Goal: Transaction & Acquisition: Purchase product/service

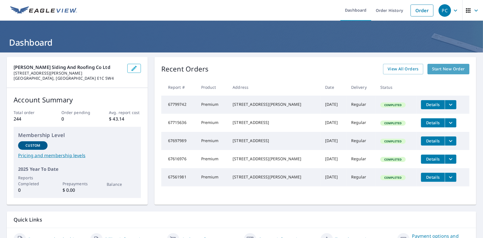
click at [460, 68] on span "Start New Order" at bounding box center [448, 68] width 33 height 7
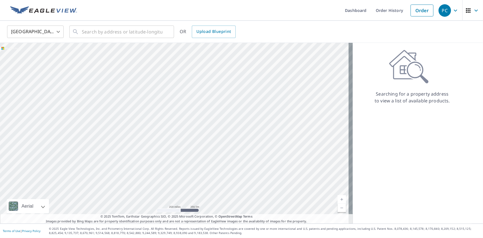
click at [55, 31] on body "PC PC Dashboard Order History Order PC United States US ​ ​ OR Upload Blueprint…" at bounding box center [241, 119] width 483 height 238
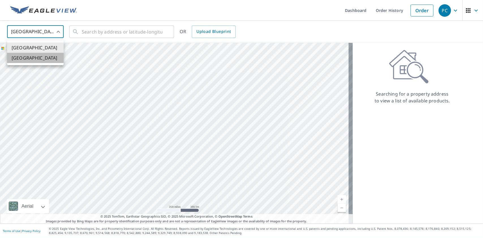
click at [56, 61] on li "[GEOGRAPHIC_DATA]" at bounding box center [35, 58] width 57 height 10
type input "CA"
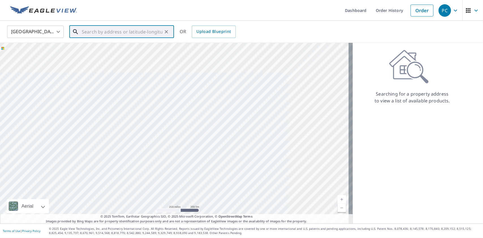
click at [122, 29] on input "text" at bounding box center [122, 32] width 81 height 16
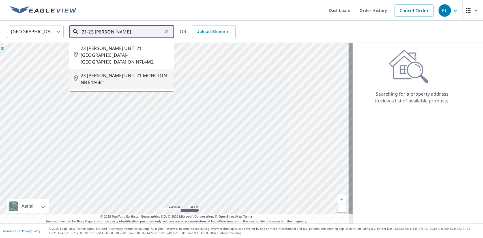
click at [134, 74] on span "23 [PERSON_NAME] UNIT 21 MONCTON NB E1A6B1" at bounding box center [125, 79] width 89 height 14
type input "23 [PERSON_NAME] UNIT 21 MONCTON NB E1A6B1"
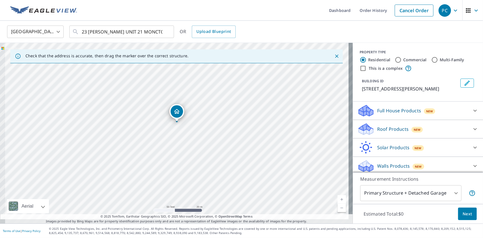
drag, startPoint x: 172, startPoint y: 104, endPoint x: 206, endPoint y: 119, distance: 36.6
click at [206, 119] on div "23 [PERSON_NAME] MONCTON NB E1A6B1" at bounding box center [176, 133] width 353 height 180
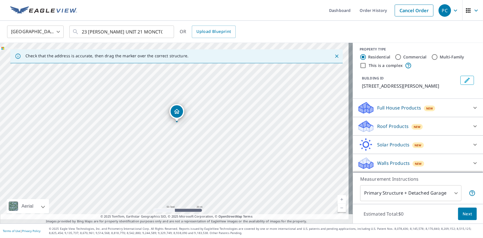
scroll to position [28, 0]
click at [469, 119] on div at bounding box center [476, 126] width 14 height 14
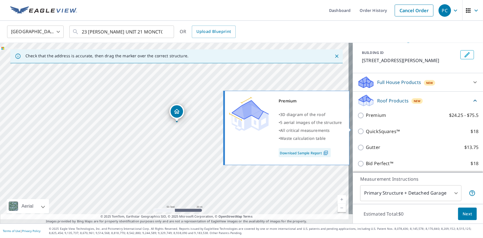
click at [352, 124] on div "Premium • 3D diagram of the roof • 5 aerial images of the structure • All criti…" at bounding box center [289, 128] width 130 height 78
click at [358, 119] on input "Premium $24.25 - $75.5" at bounding box center [362, 115] width 8 height 7
checkbox input "true"
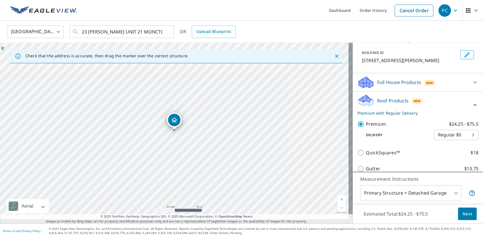
click at [430, 179] on body "PC PC Dashboard Order History Cancel Order PC Canada CA ​ 23 [PERSON_NAME] UNIT…" at bounding box center [241, 119] width 483 height 238
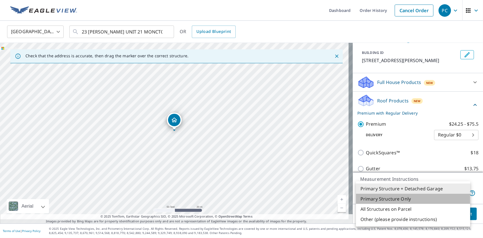
click at [407, 202] on li "Primary Structure Only" at bounding box center [413, 198] width 114 height 10
type input "2"
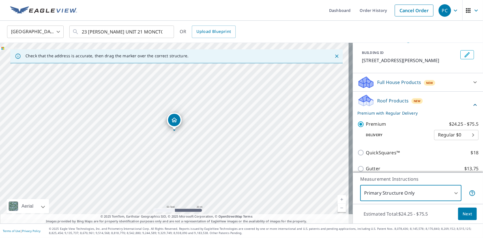
click at [463, 215] on span "Next" at bounding box center [468, 213] width 10 height 7
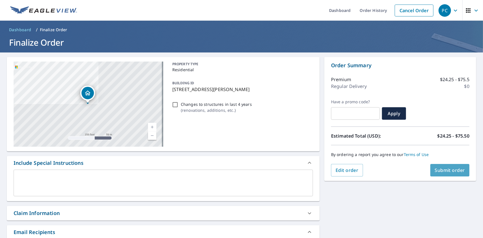
click at [457, 171] on span "Submit order" at bounding box center [450, 170] width 30 height 6
